Goal: Transaction & Acquisition: Subscribe to service/newsletter

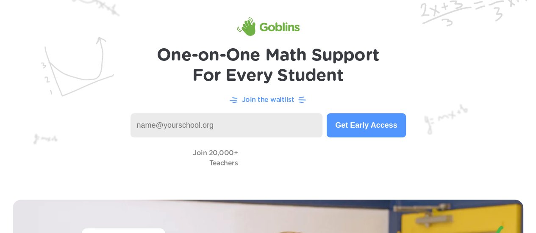
scroll to position [25, 0]
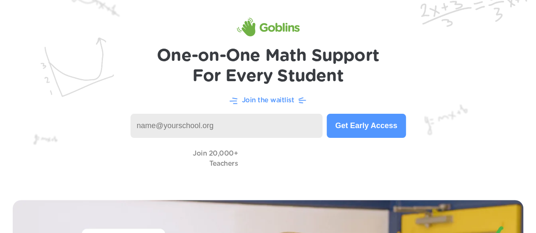
click at [201, 132] on input at bounding box center [226, 126] width 192 height 24
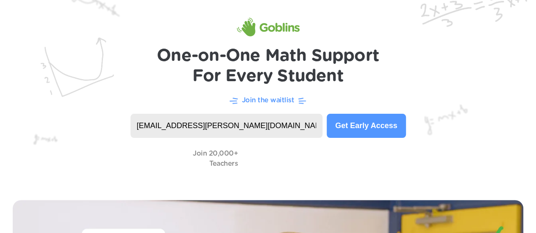
type input "[EMAIL_ADDRESS][PERSON_NAME][DOMAIN_NAME]"
click at [360, 126] on button "Get Early Access" at bounding box center [365, 126] width 79 height 24
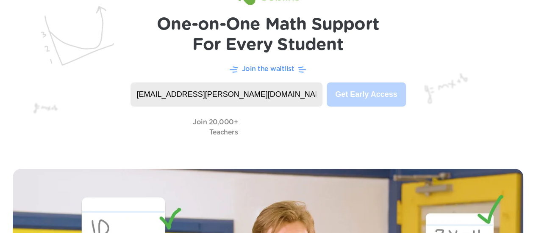
scroll to position [0, 0]
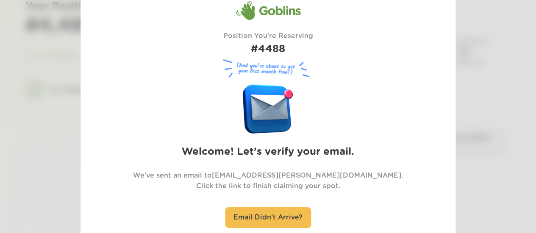
scroll to position [59, 0]
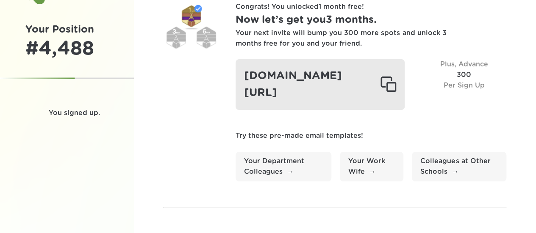
scroll to position [33, 0]
click at [389, 85] on div at bounding box center [388, 84] width 16 height 17
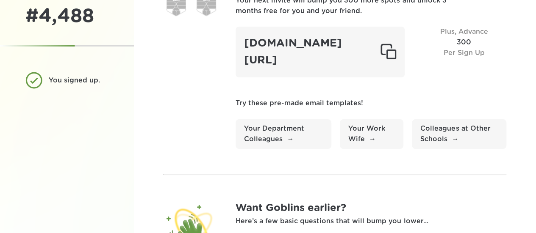
scroll to position [75, 0]
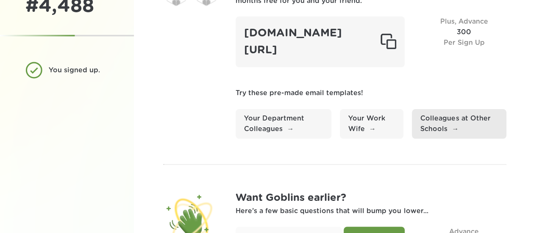
click at [427, 119] on link "Colleagues at Other Schools" at bounding box center [459, 124] width 94 height 30
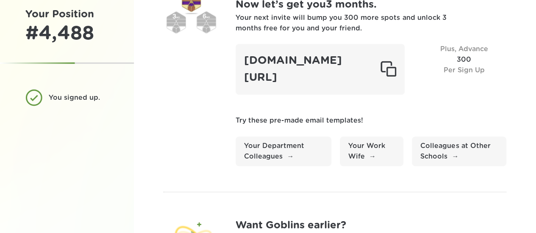
scroll to position [47, 0]
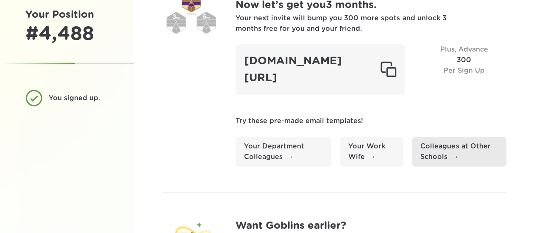
click at [434, 149] on link "Colleagues at Other Schools" at bounding box center [459, 152] width 94 height 30
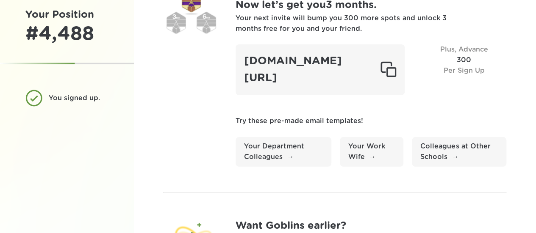
click at [404, 117] on p "Try these pre-made email templates!" at bounding box center [370, 121] width 271 height 11
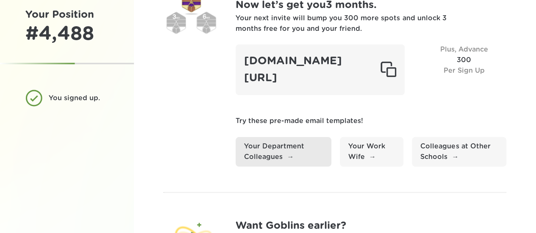
click at [274, 155] on link "Your Department Colleagues" at bounding box center [283, 152] width 96 height 30
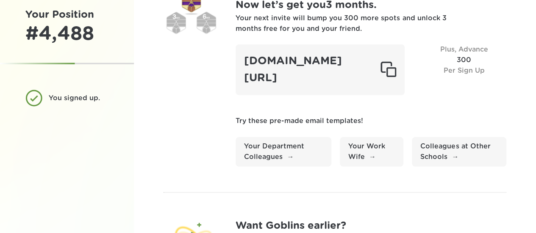
click at [459, 64] on div "Plus, Advance 300 Per Sign Up" at bounding box center [463, 69] width 85 height 50
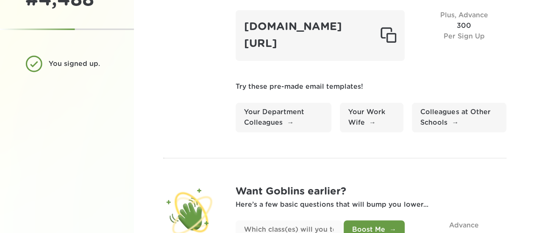
scroll to position [134, 0]
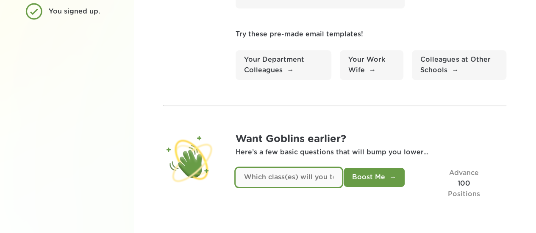
click at [283, 180] on input "text" at bounding box center [288, 177] width 106 height 19
type input "M"
type input "6th Grade Math"
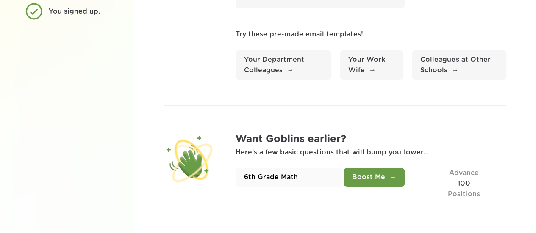
click at [359, 177] on button "Boost Me" at bounding box center [373, 177] width 61 height 19
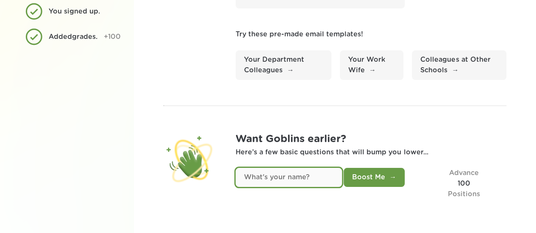
click at [282, 177] on input "text" at bounding box center [288, 177] width 106 height 19
type input "Kemille Gordon-Davis"
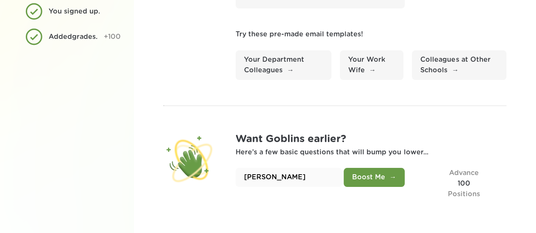
click at [381, 174] on button "Boost Me" at bounding box center [373, 177] width 61 height 19
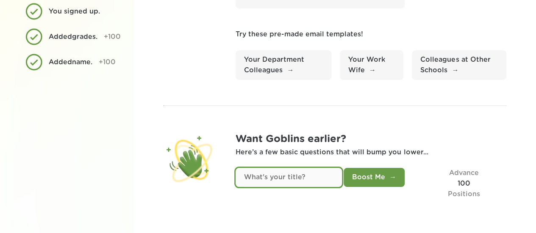
click at [297, 180] on input "text" at bounding box center [288, 177] width 106 height 19
type input "Teacher"
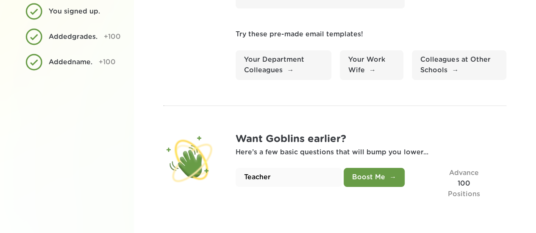
click at [379, 182] on button "Boost Me" at bounding box center [373, 177] width 61 height 19
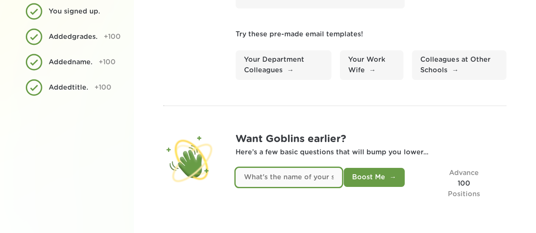
click at [286, 183] on input "text" at bounding box center [288, 177] width 106 height 19
click at [308, 177] on input "text" at bounding box center [288, 177] width 106 height 19
click at [309, 178] on input "text" at bounding box center [288, 177] width 106 height 19
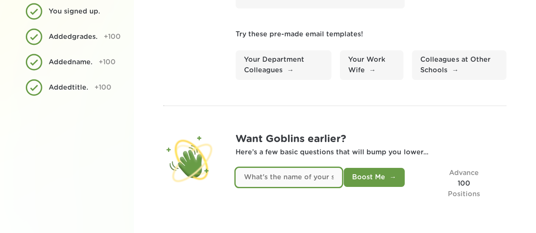
click at [309, 178] on input "text" at bounding box center [288, 177] width 106 height 19
click at [331, 178] on input "text" at bounding box center [288, 177] width 106 height 19
type input "Math"
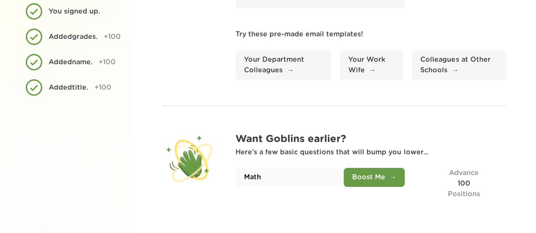
click at [385, 174] on button "Boost Me" at bounding box center [373, 177] width 61 height 19
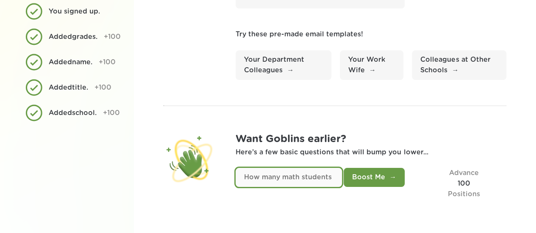
click at [269, 177] on input "text" at bounding box center [288, 177] width 106 height 19
type input "93"
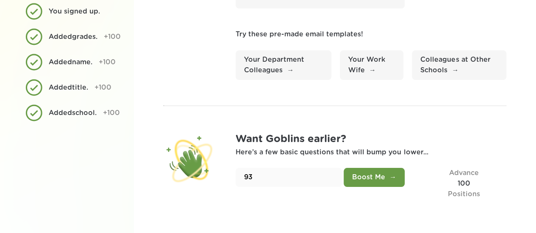
click at [384, 172] on button "Boost Me" at bounding box center [373, 177] width 61 height 19
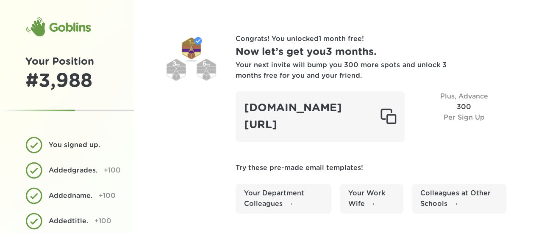
scroll to position [120, 0]
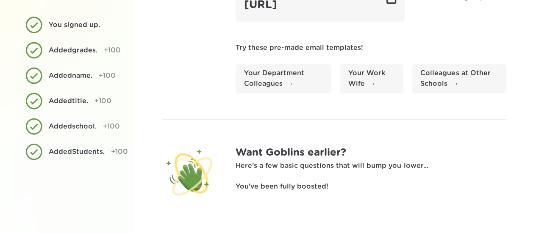
click at [188, 181] on div at bounding box center [190, 172] width 55 height 55
click at [313, 191] on p "You've been fully boosted!" at bounding box center [370, 187] width 271 height 11
click at [392, 179] on div "Want Goblins earlier? Here’s a few basic questions that will bump you lower... …" at bounding box center [370, 172] width 271 height 55
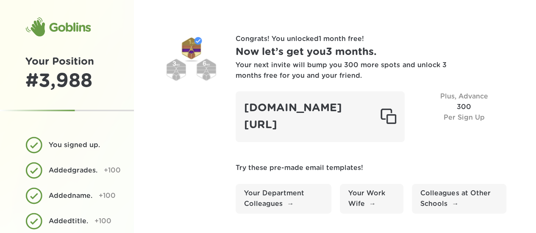
click at [198, 50] on div at bounding box center [190, 61] width 55 height 55
click at [202, 66] on div at bounding box center [190, 61] width 55 height 55
click at [57, 71] on div "# 3,988" at bounding box center [66, 81] width 83 height 23
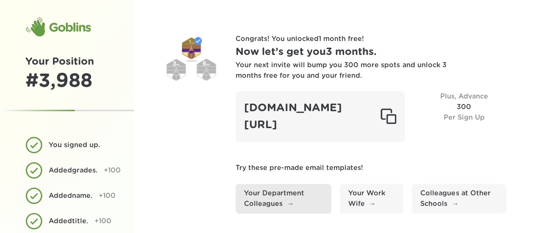
click at [307, 205] on link "Your Department Colleagues" at bounding box center [283, 199] width 96 height 30
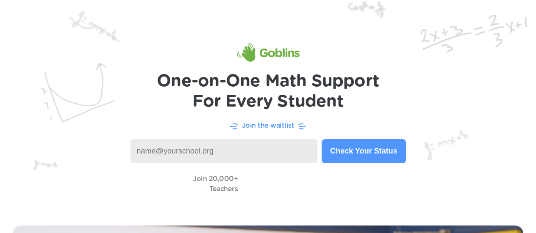
click at [227, 153] on input at bounding box center [223, 151] width 187 height 24
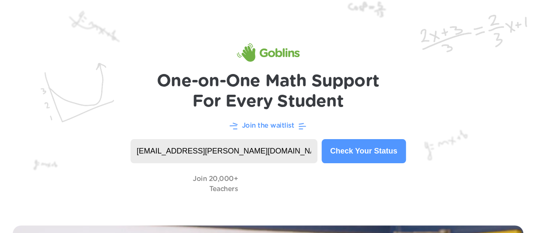
type input "[EMAIL_ADDRESS][PERSON_NAME][DOMAIN_NAME]"
click at [364, 150] on button "Check Your Status" at bounding box center [363, 151] width 84 height 24
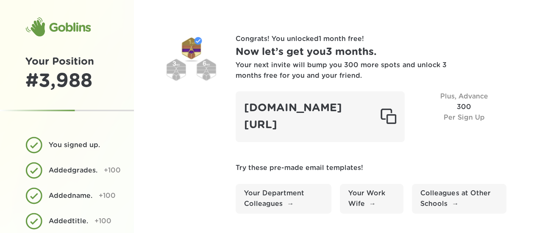
click at [36, 146] on div "You signed up." at bounding box center [66, 145] width 83 height 17
click at [52, 88] on div "# 3,988" at bounding box center [66, 81] width 83 height 23
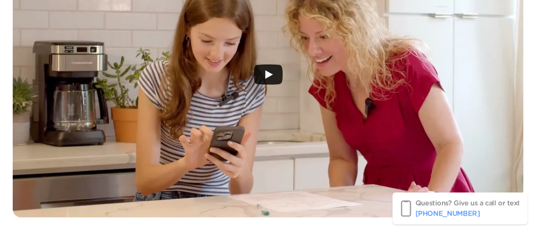
scroll to position [302, 0]
click at [264, 73] on icon "Play" at bounding box center [268, 75] width 29 height 20
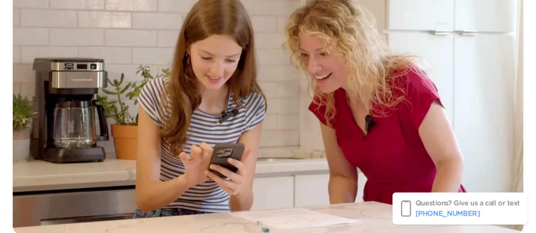
scroll to position [284, 0]
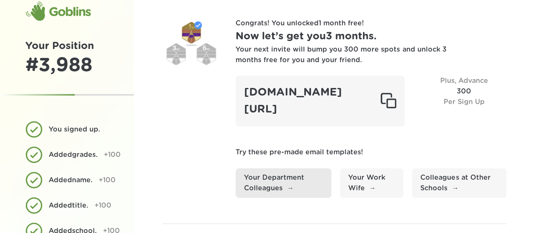
scroll to position [120, 0]
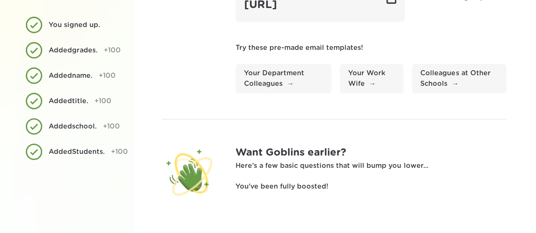
click at [188, 184] on div at bounding box center [190, 172] width 55 height 55
click at [58, 158] on div "Added Students ." at bounding box center [77, 152] width 56 height 11
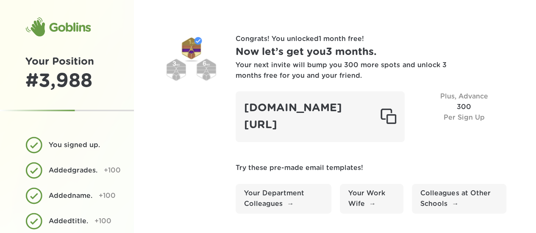
click at [469, 116] on span "Per Sign Up" at bounding box center [463, 117] width 41 height 7
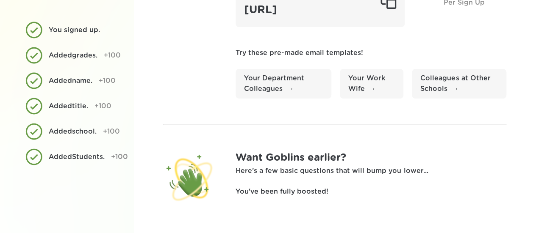
scroll to position [120, 0]
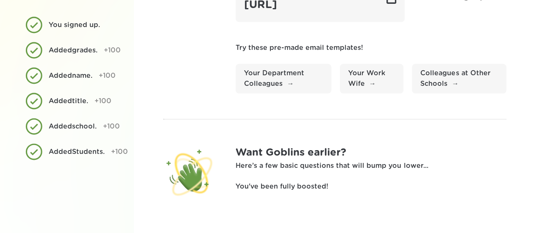
click at [295, 186] on p "You've been fully boosted!" at bounding box center [370, 187] width 271 height 11
click at [69, 158] on div "Added Students ." at bounding box center [77, 152] width 56 height 11
click at [202, 168] on div at bounding box center [190, 172] width 55 height 55
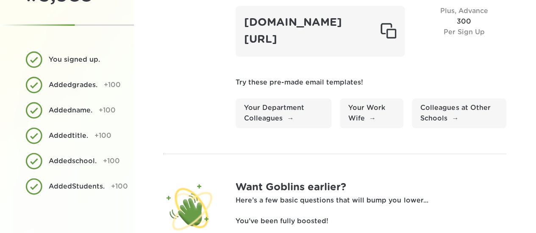
scroll to position [0, 0]
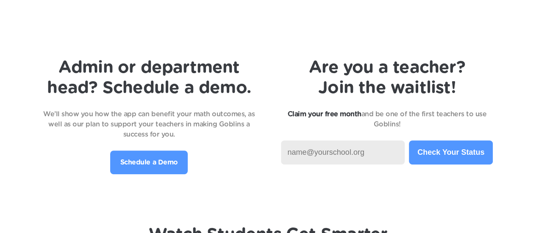
scroll to position [1737, 0]
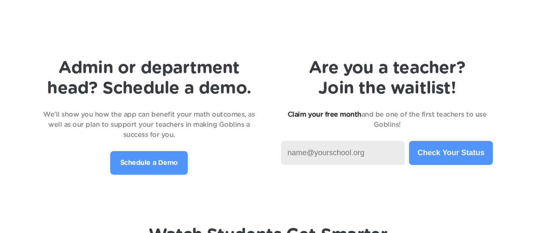
drag, startPoint x: 315, startPoint y: 159, endPoint x: 223, endPoint y: 252, distance: 131.2
type input "kgordon-davis@besd33.org"
click at [428, 158] on button "Check Your Status" at bounding box center [451, 153] width 84 height 24
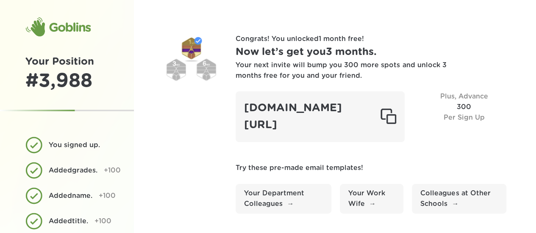
click at [194, 44] on div at bounding box center [190, 61] width 55 height 55
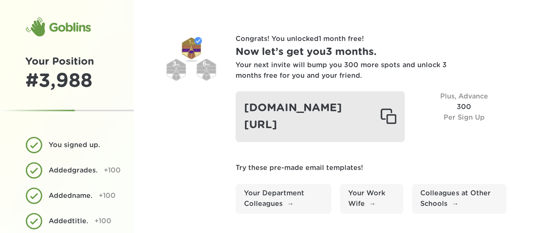
click at [275, 129] on div "[DOMAIN_NAME][URL]" at bounding box center [319, 116] width 169 height 50
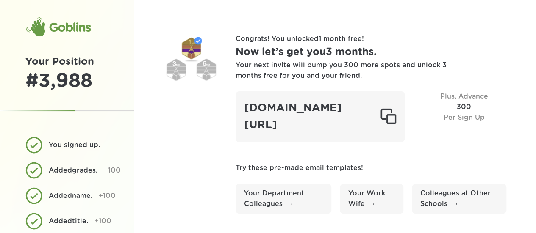
click at [459, 116] on span "Per Sign Up" at bounding box center [463, 117] width 41 height 7
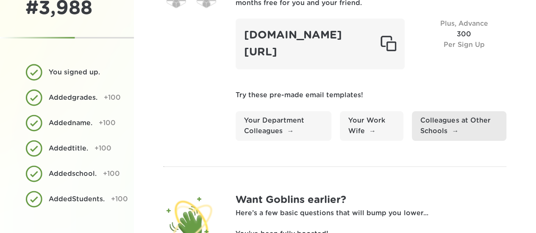
scroll to position [77, 0]
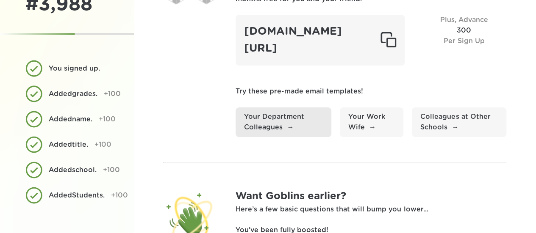
click at [289, 118] on link "Your Department Colleagues" at bounding box center [283, 123] width 96 height 30
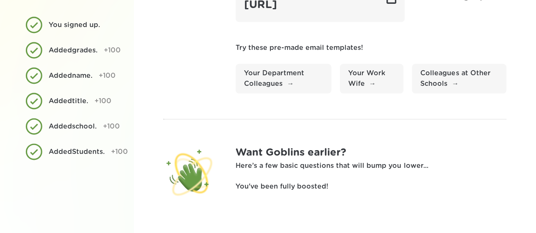
scroll to position [0, 0]
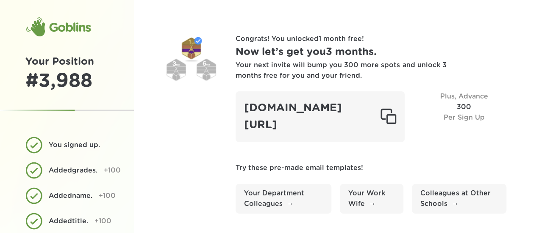
click at [30, 145] on div "You signed up." at bounding box center [66, 145] width 83 height 17
click at [35, 165] on div "Added grades . +100" at bounding box center [66, 170] width 83 height 17
click at [93, 148] on div "You signed up." at bounding box center [75, 145] width 53 height 11
click at [63, 62] on h1 "Your Position" at bounding box center [66, 62] width 83 height 16
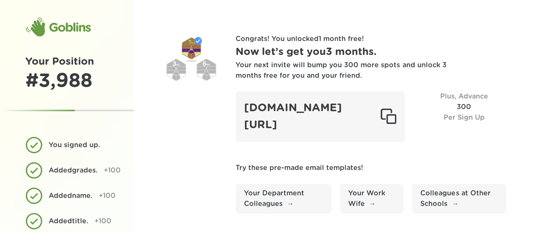
click at [78, 108] on div "Your Position # 3,988" at bounding box center [67, 82] width 134 height 57
click at [175, 66] on div at bounding box center [190, 61] width 55 height 55
click at [196, 37] on div at bounding box center [190, 61] width 55 height 55
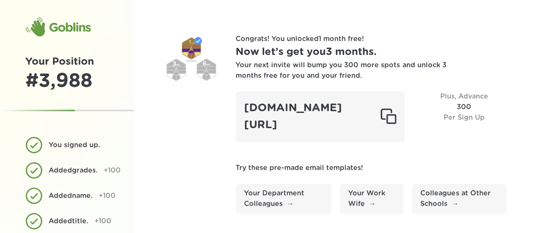
click at [196, 37] on div at bounding box center [190, 61] width 55 height 55
